Goal: Information Seeking & Learning: Understand process/instructions

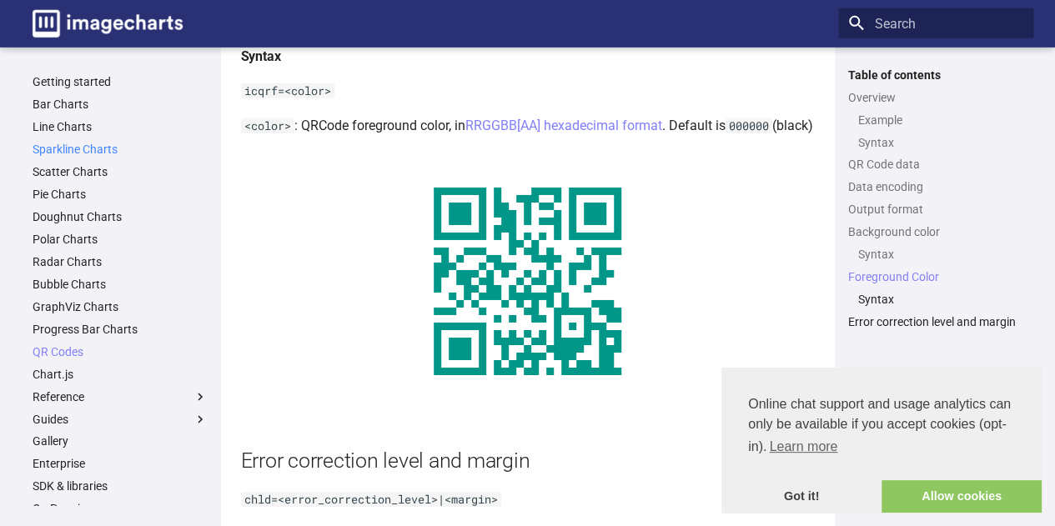
scroll to position [2639, 0]
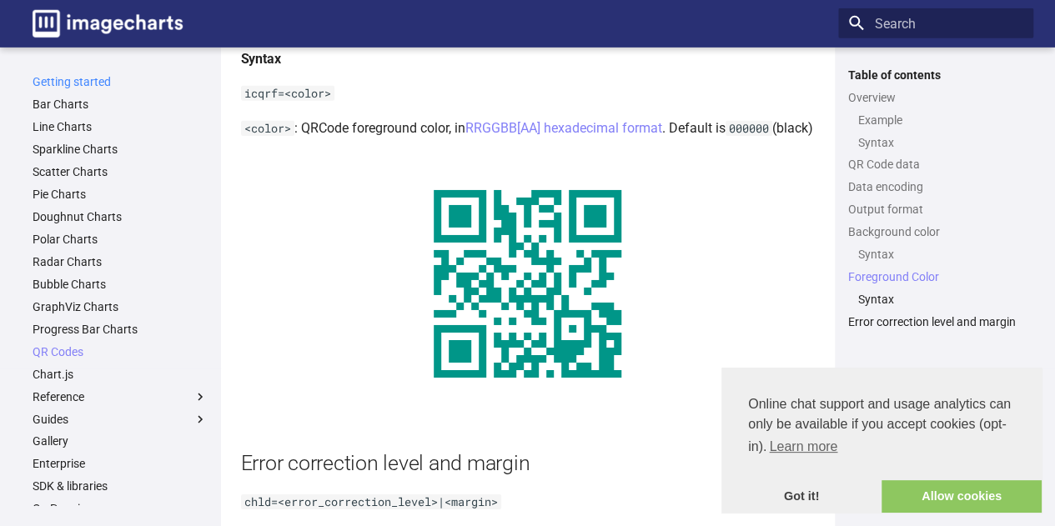
click at [63, 81] on link "Getting started" at bounding box center [120, 81] width 175 height 15
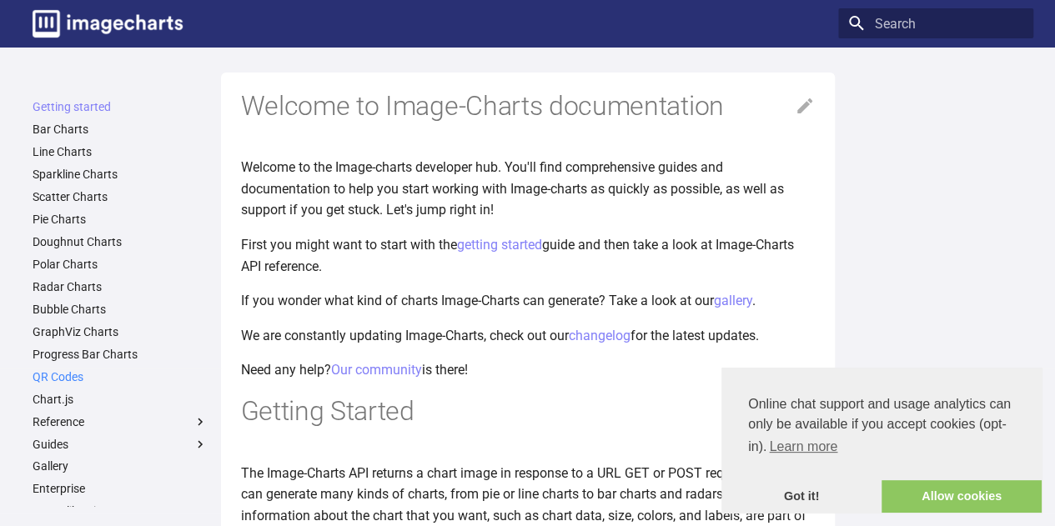
click at [60, 380] on link "QR Codes" at bounding box center [120, 377] width 175 height 15
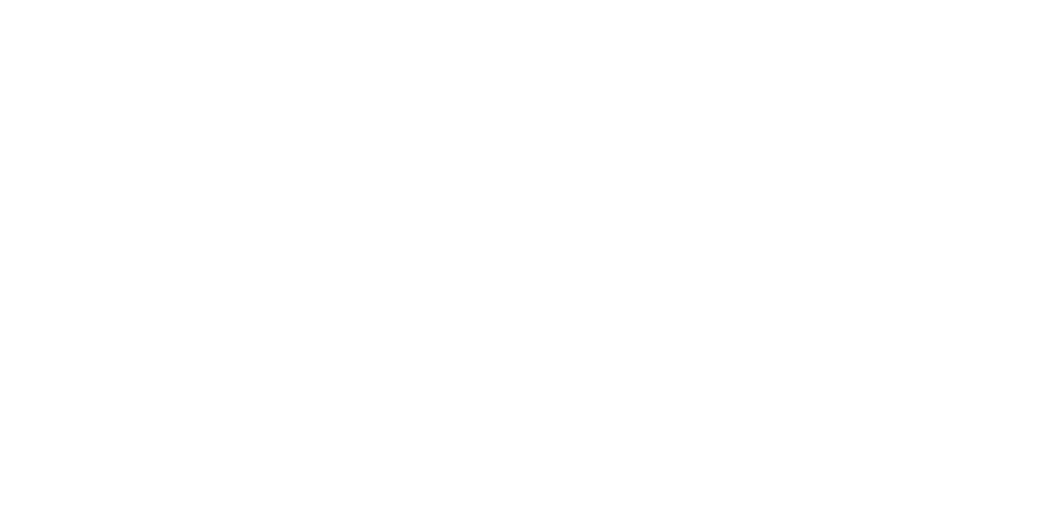
scroll to position [417, 0]
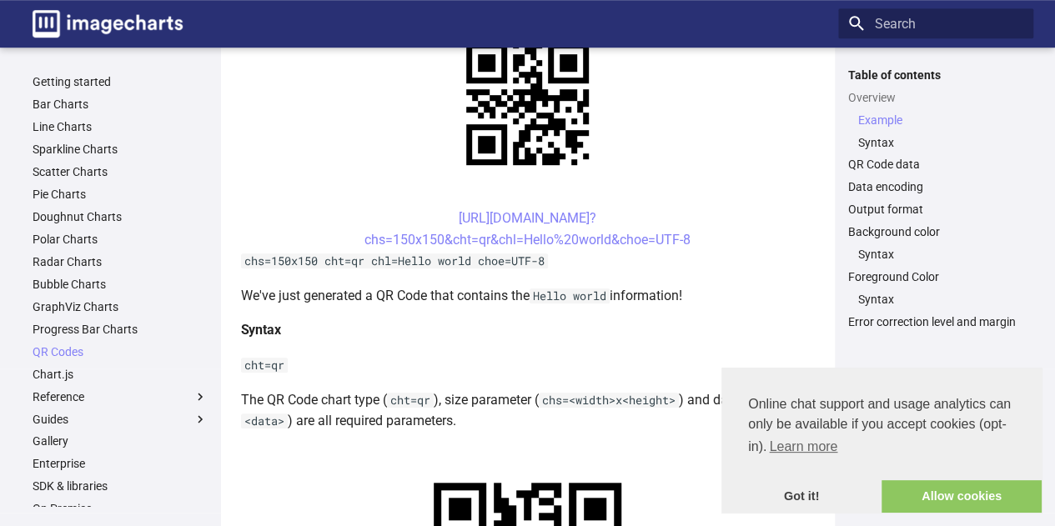
drag, startPoint x: 424, startPoint y: 214, endPoint x: 720, endPoint y: 243, distance: 297.5
click at [720, 243] on center "https://image-charts.com/chart? chs=150x150&cht=qr&chl=Hello%20world&choe=UTF-8" at bounding box center [528, 229] width 574 height 43
copy link "https://image-charts.com/chart? chs=150x150&cht=qr&chl=Hello%20world&choe=UTF-8"
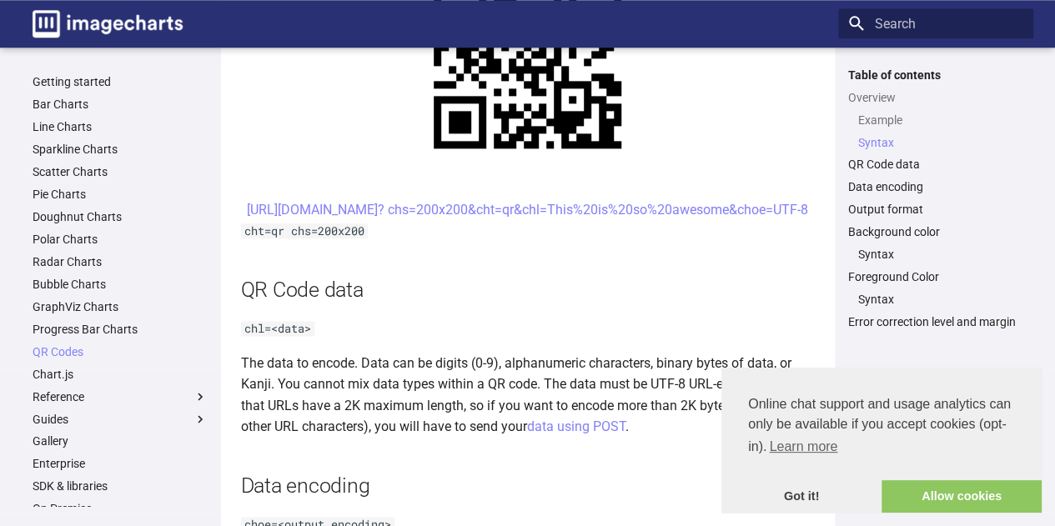
scroll to position [944, 0]
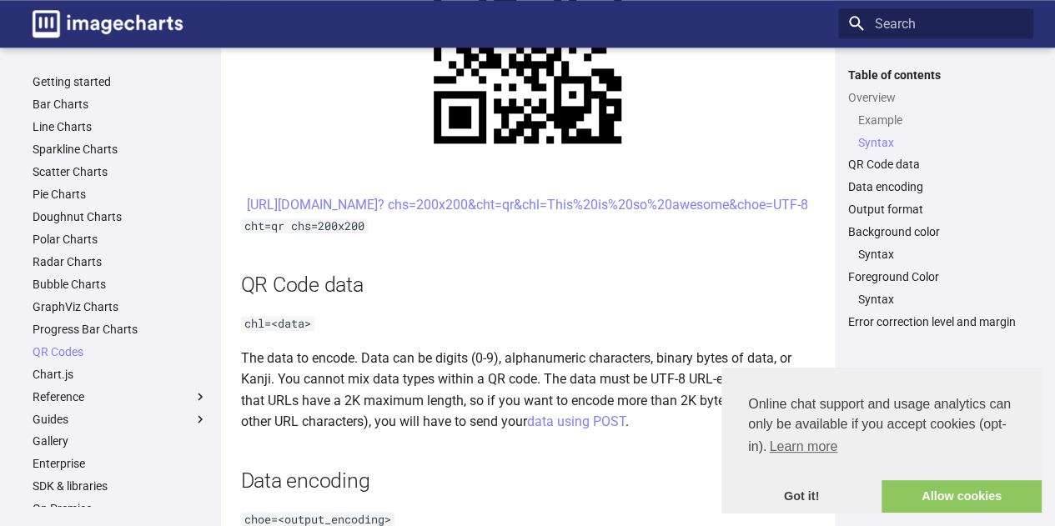
drag, startPoint x: 424, startPoint y: 206, endPoint x: 741, endPoint y: 224, distance: 317.5
click at [741, 216] on center "https://image-charts.com/chart? chs=200x200&cht=qr&chl=This%20is%20so%20awesome…" at bounding box center [528, 205] width 574 height 22
copy link "https://image-charts.com/chart? chs=200x200&cht=qr&chl=This%20is%20so%20awesome…"
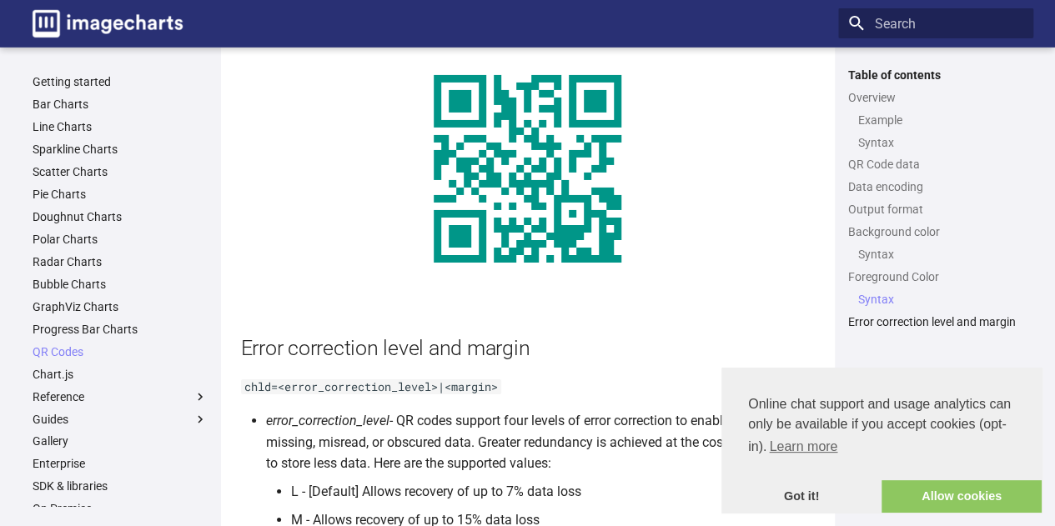
scroll to position [3056, 0]
